Goal: Entertainment & Leisure: Consume media (video, audio)

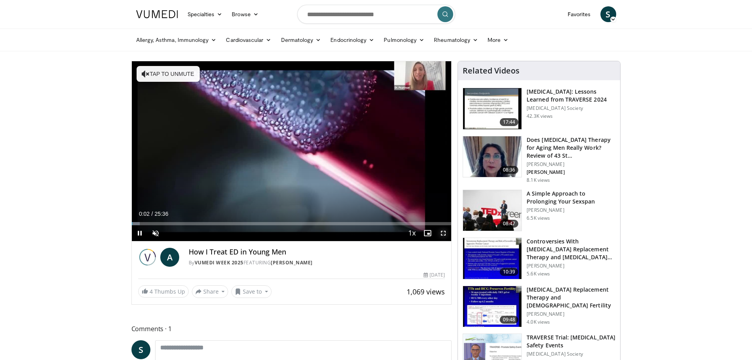
click at [445, 235] on span "Video Player" at bounding box center [444, 233] width 16 height 16
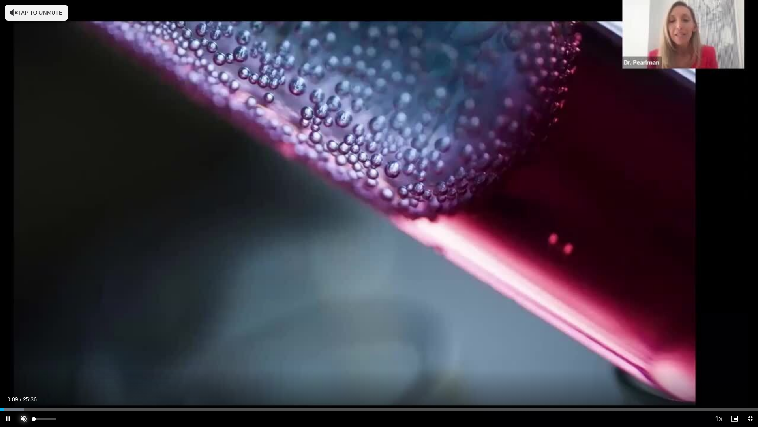
click at [23, 359] on span "Video Player" at bounding box center [24, 418] width 16 height 16
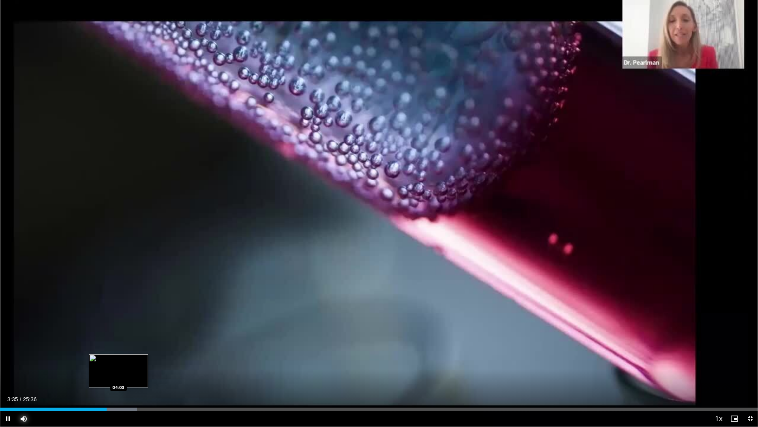
click at [118, 359] on div "Loaded : 18.08% 03:35 04:00" at bounding box center [379, 408] width 758 height 3
click at [149, 359] on div "Loaded : 19.53% 03:59 05:01" at bounding box center [379, 408] width 758 height 3
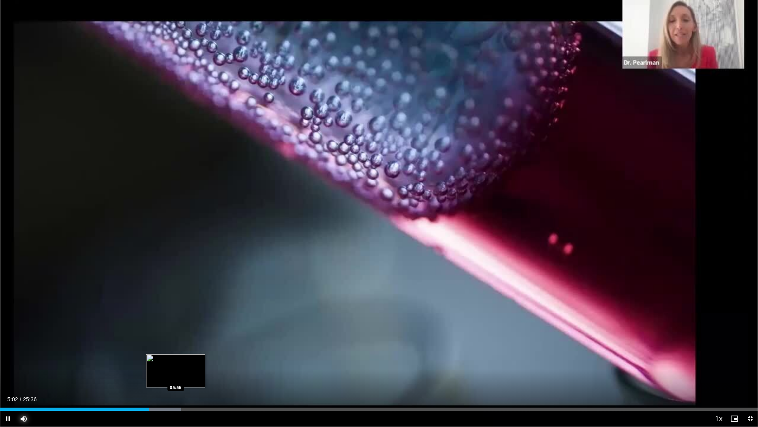
click at [176, 359] on div "Loaded : 23.89% 05:02 05:56" at bounding box center [379, 408] width 758 height 3
click at [203, 359] on div "Loaded : 27.34% 05:56 06:50" at bounding box center [379, 408] width 758 height 3
click at [221, 359] on div "Current Time 6:52 / Duration 25:36 Pause Skip Backward Skip Forward Mute 100% L…" at bounding box center [379, 418] width 758 height 16
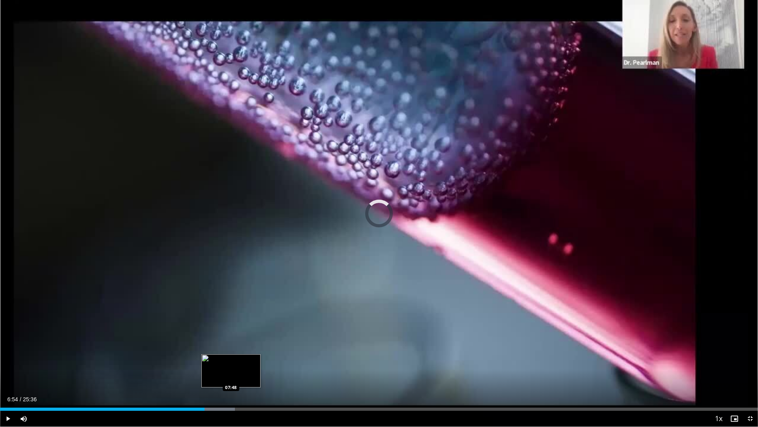
click at [230, 359] on div "Progress Bar" at bounding box center [211, 408] width 47 height 3
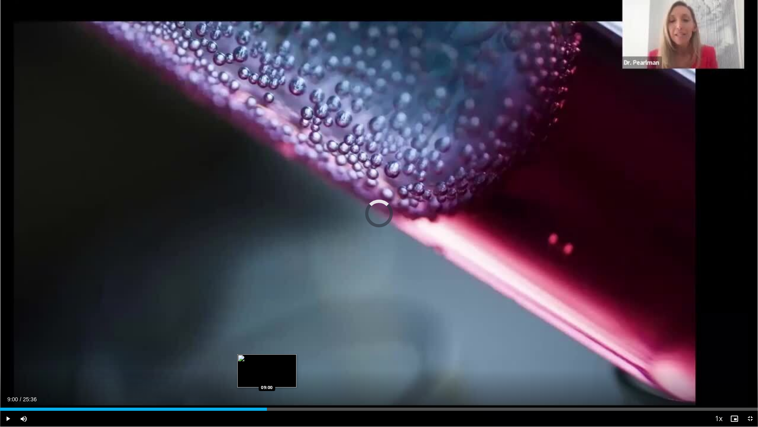
click at [267, 359] on div "Loaded : 34.50% 09:00 09:00" at bounding box center [379, 407] width 758 height 8
click at [286, 359] on div "Loaded : 39.39% 09:40 09:40" at bounding box center [379, 407] width 758 height 8
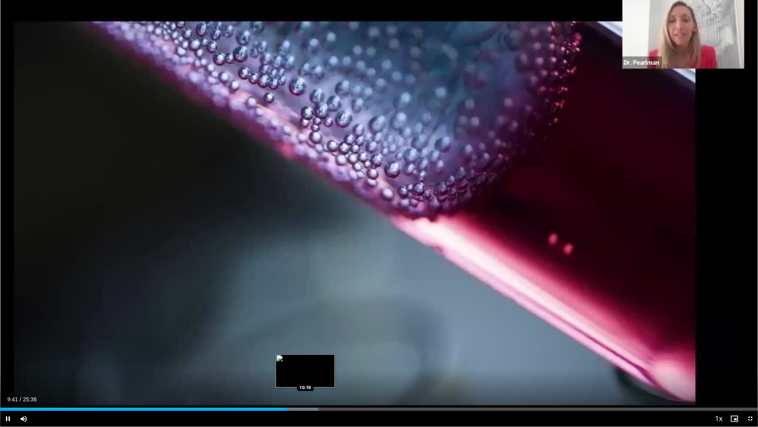
click at [305, 359] on div "Loaded : 41.97% 09:41 10:18" at bounding box center [379, 408] width 758 height 3
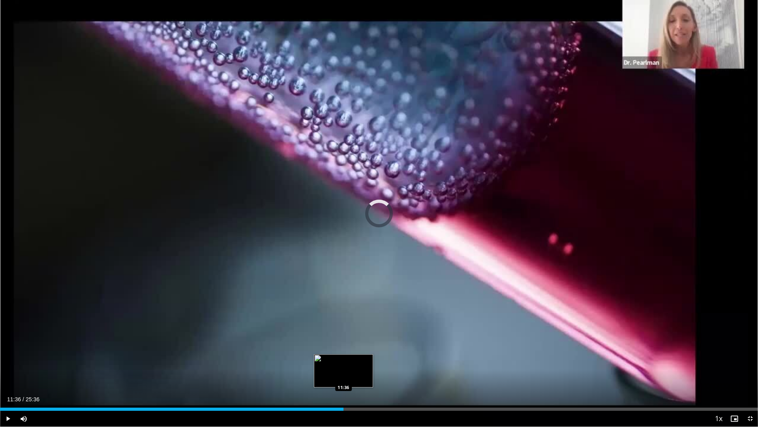
click at [343, 359] on div "Loaded : 44.27% 11:36 11:36" at bounding box center [379, 408] width 758 height 3
click at [398, 359] on div "Current Time 11:36 / Duration 25:36 Pause Skip Backward Skip Forward Mute 100% …" at bounding box center [379, 418] width 758 height 16
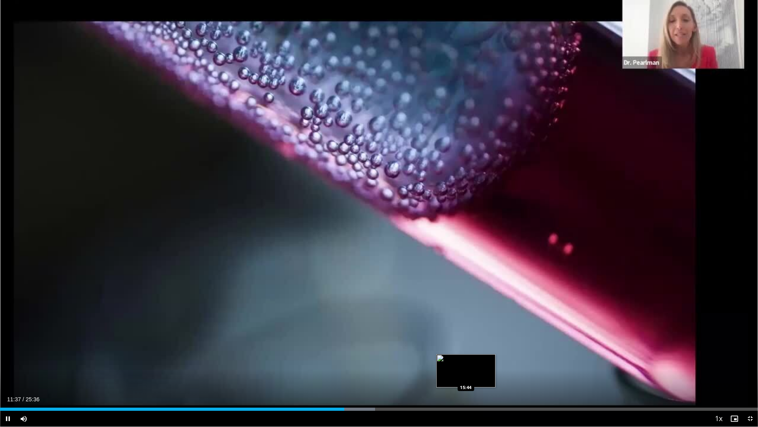
click at [466, 359] on div "Loaded : 49.47% 11:37 15:44" at bounding box center [379, 408] width 758 height 3
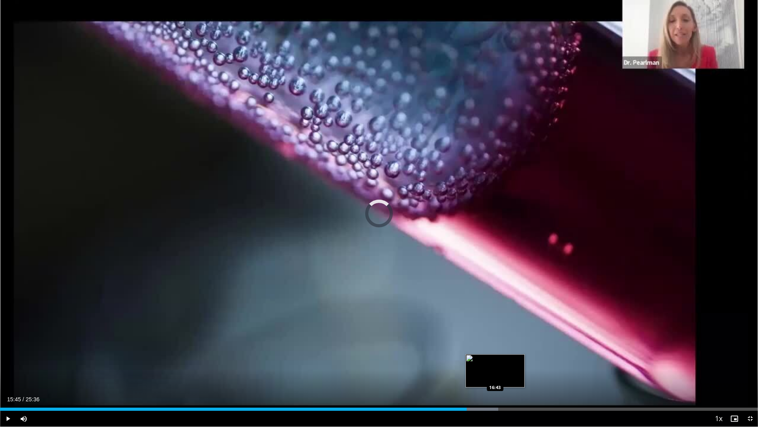
click at [495, 359] on div "Progress Bar" at bounding box center [482, 408] width 34 height 3
click at [515, 359] on div "Loaded : 68.35% 16:42 17:23" at bounding box center [379, 407] width 758 height 8
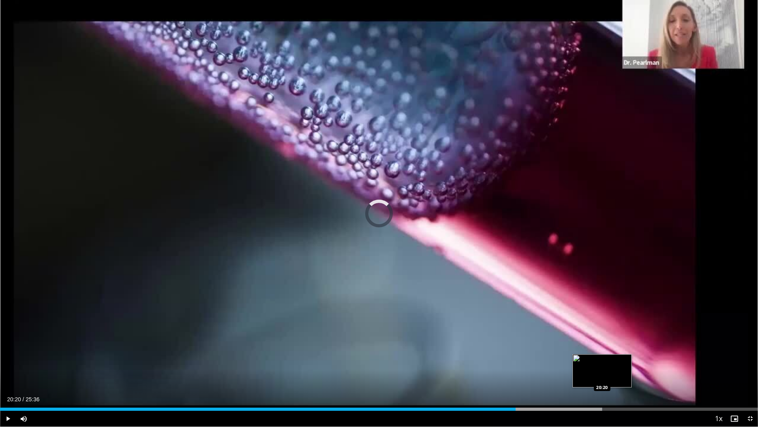
click at [602, 359] on div "Loaded : 79.42% 17:24 20:20" at bounding box center [379, 407] width 758 height 8
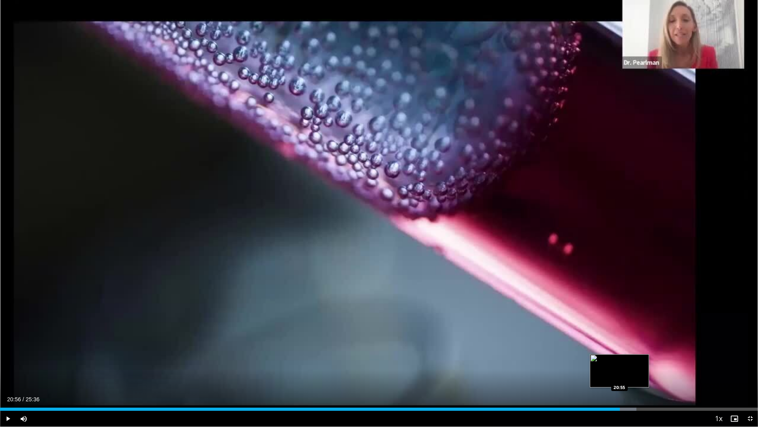
click at [620, 359] on div "Progress Bar" at bounding box center [619, 408] width 34 height 3
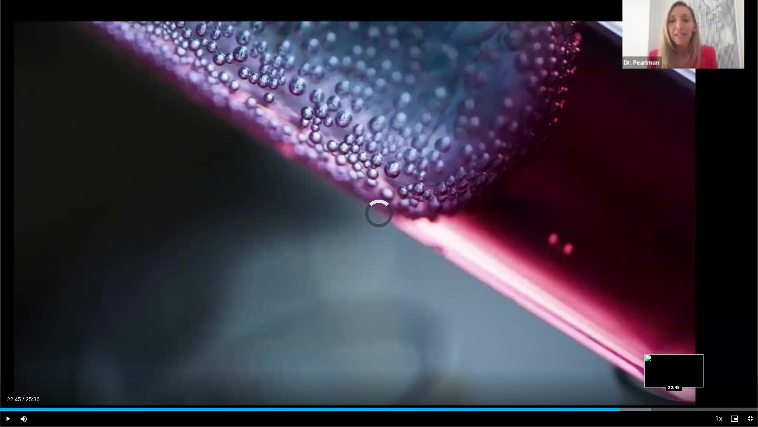
click at [674, 359] on div "Loaded : 85.88% 20:56 22:45" at bounding box center [379, 408] width 758 height 3
click at [701, 359] on div "Progress Bar" at bounding box center [688, 408] width 34 height 3
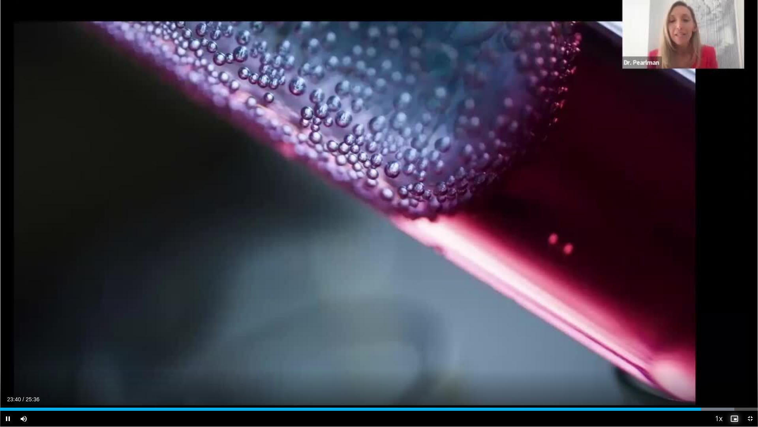
click at [727, 359] on span "Video Player" at bounding box center [735, 418] width 16 height 16
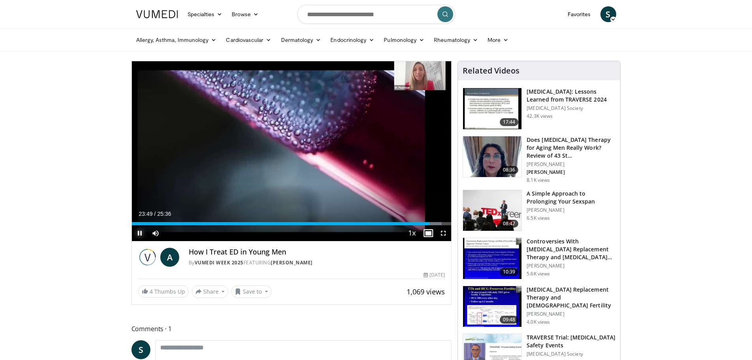
click at [140, 232] on span "Video Player" at bounding box center [140, 233] width 16 height 16
